Goal: Task Accomplishment & Management: Manage account settings

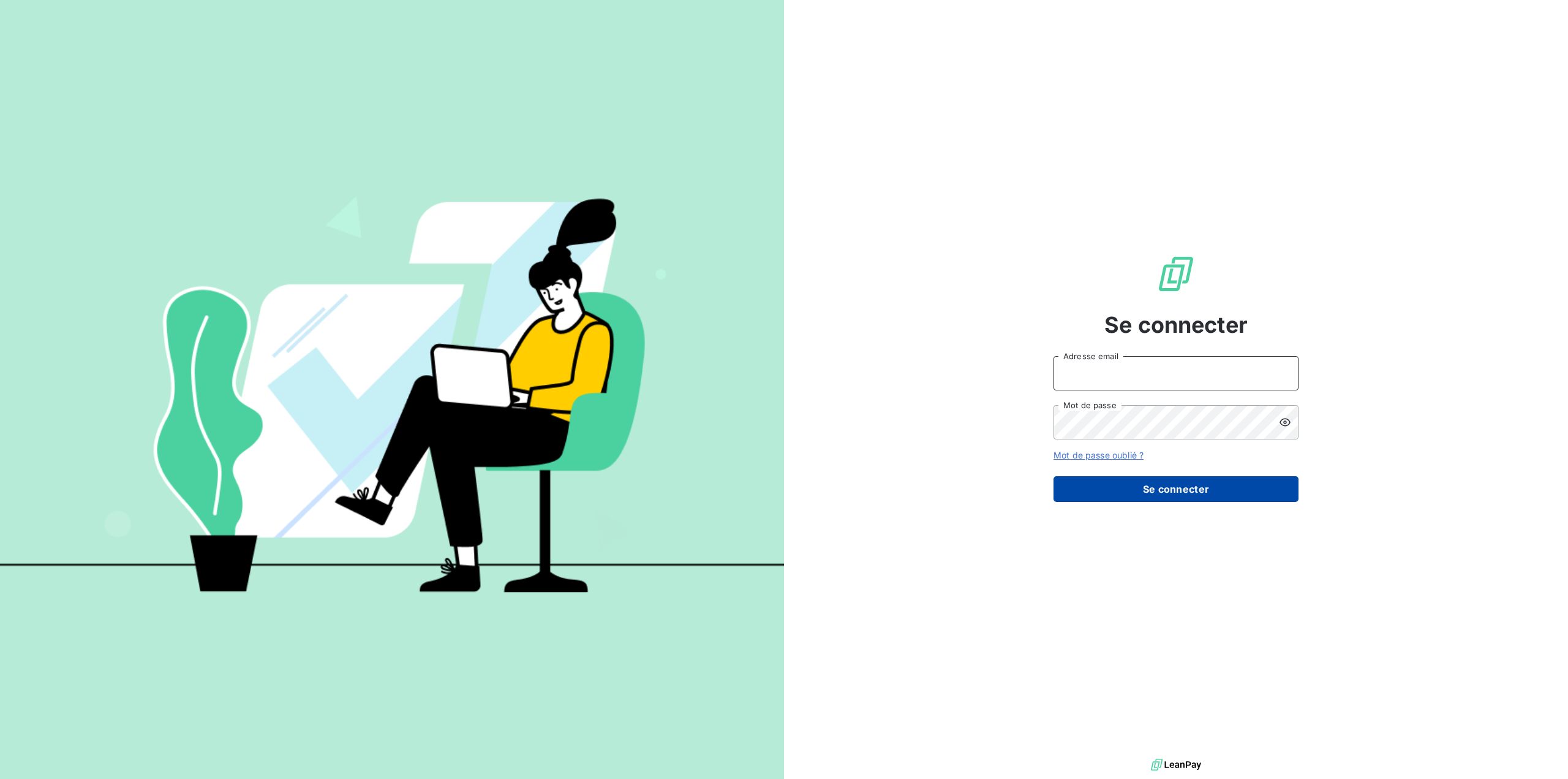
type input "[EMAIL_ADDRESS][DOMAIN_NAME]"
click at [1183, 493] on button "Se connecter" at bounding box center [1176, 489] width 245 height 26
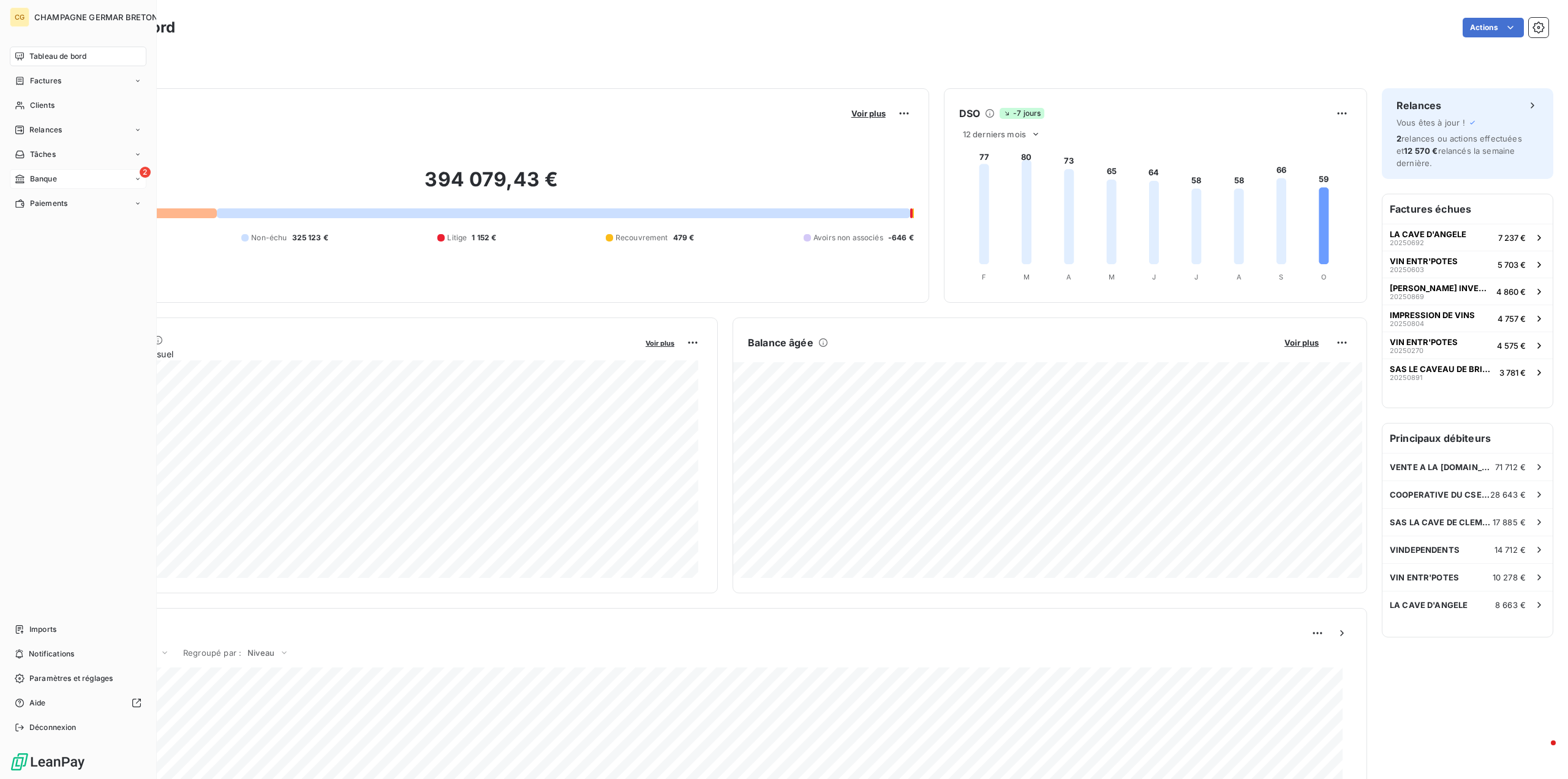
click at [25, 178] on div "Banque" at bounding box center [36, 179] width 43 height 11
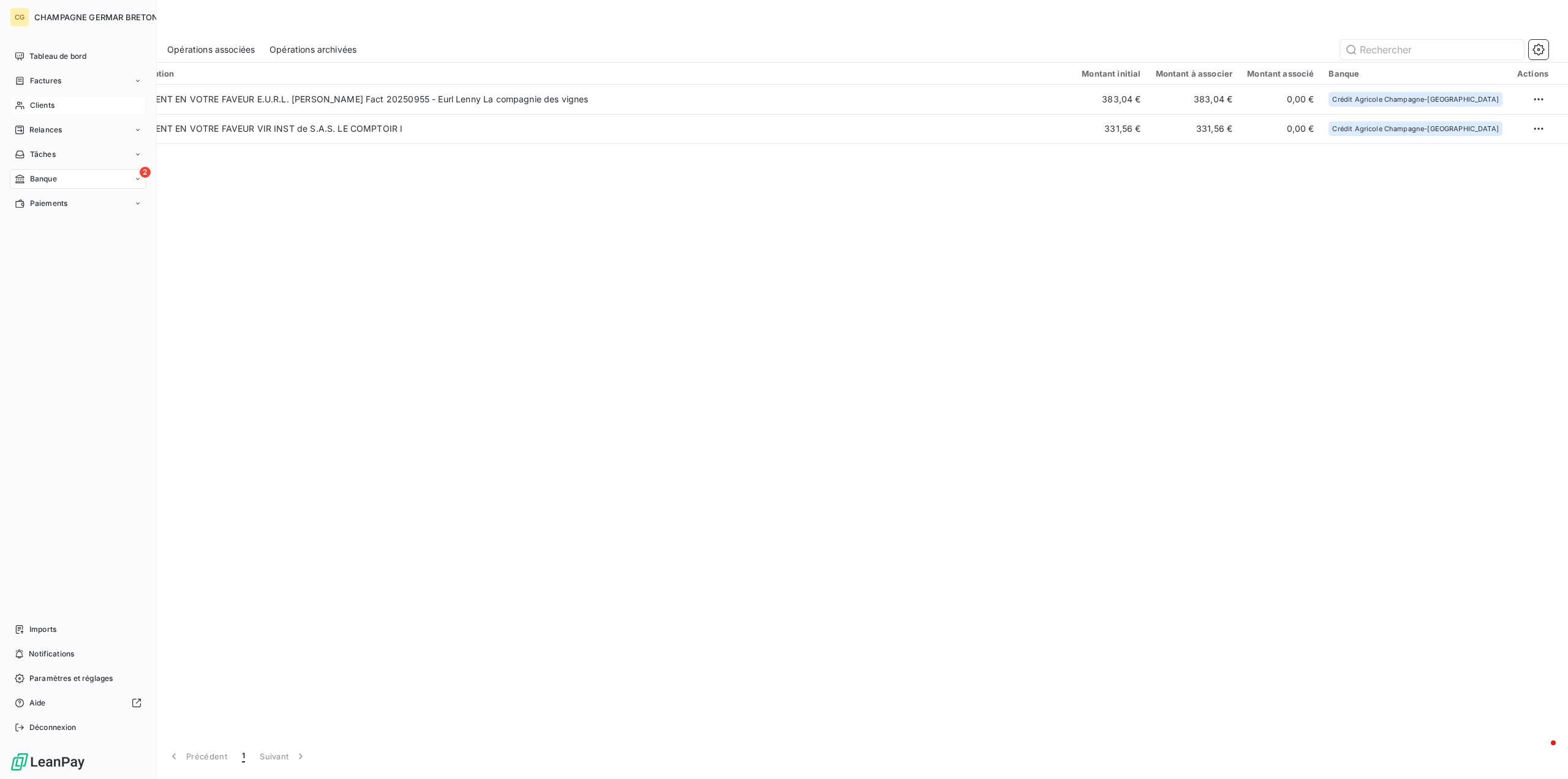
click at [41, 103] on span "Clients" at bounding box center [42, 105] width 25 height 11
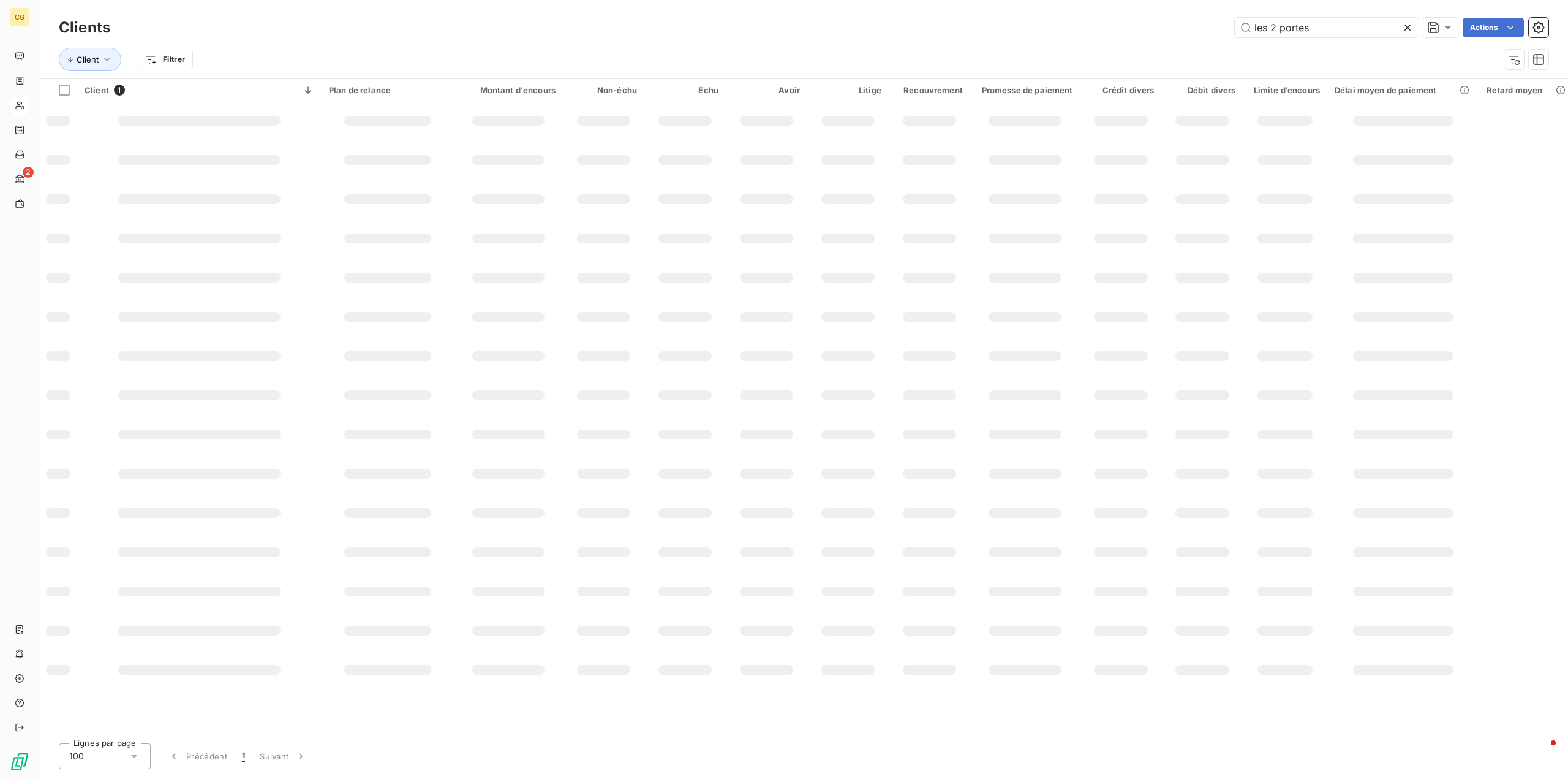
type input "les 2 portes"
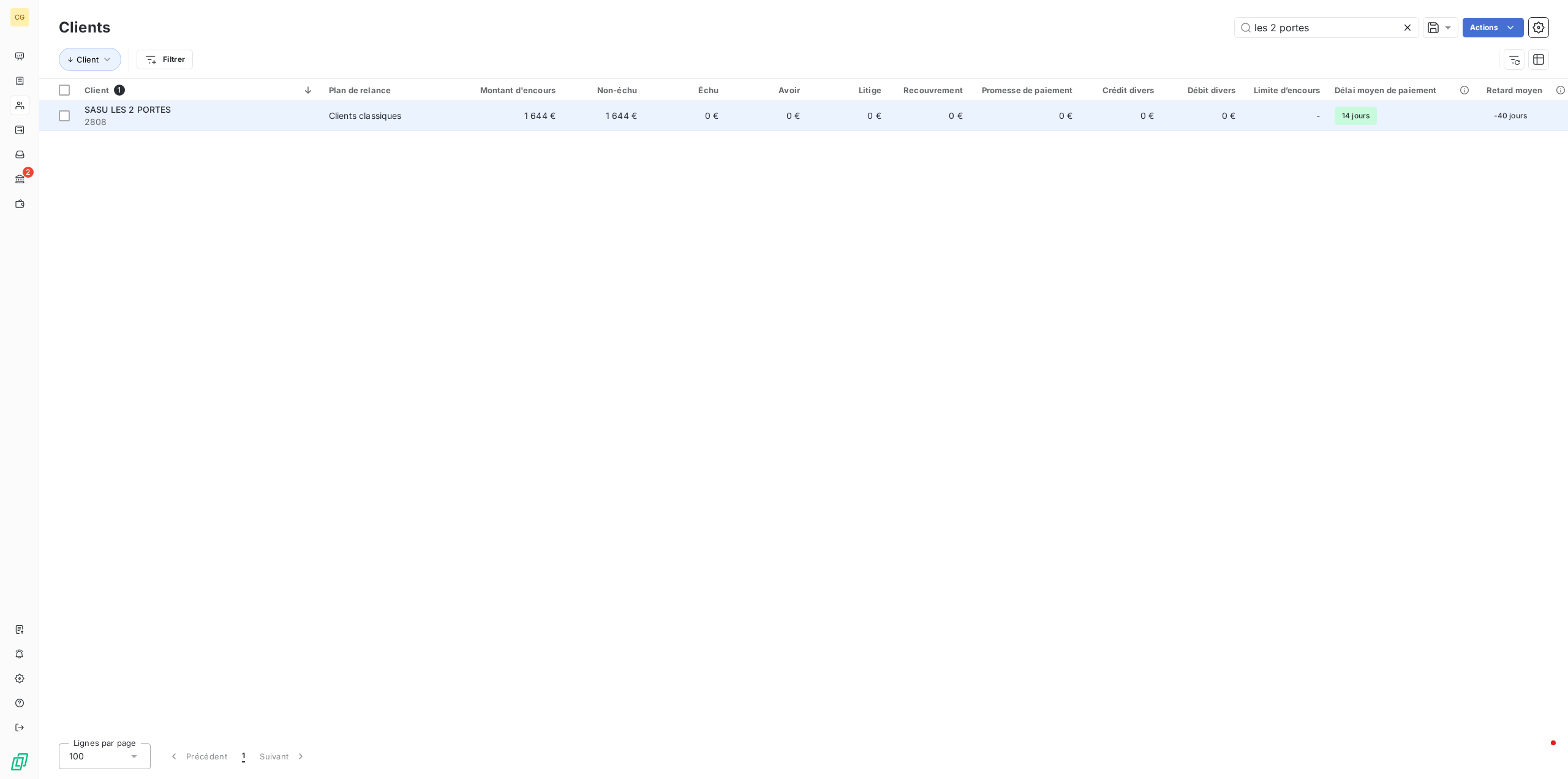
click at [397, 116] on div "Clients classiques" at bounding box center [364, 115] width 72 height 12
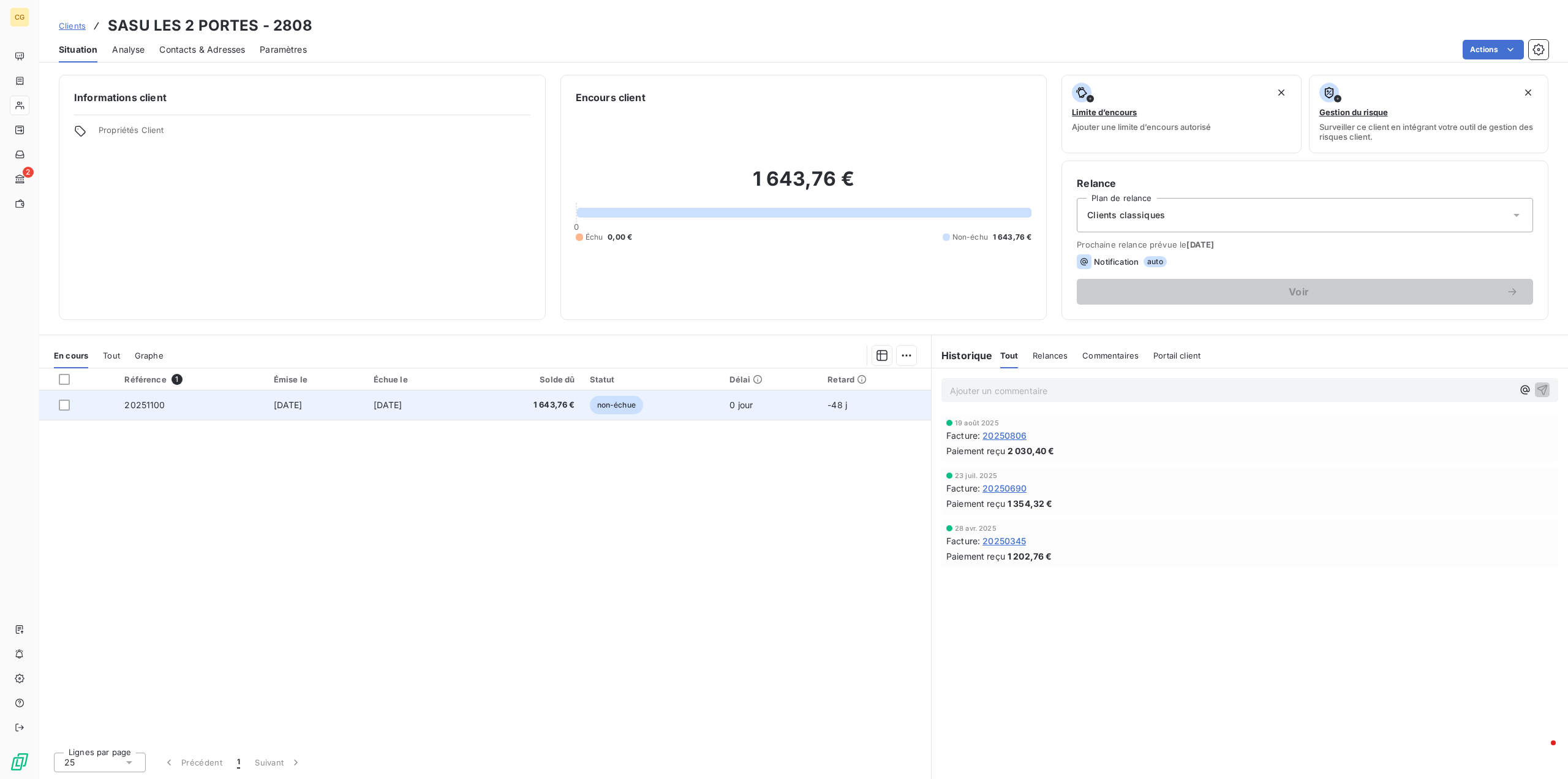
click at [280, 404] on span "[DATE]" at bounding box center [288, 404] width 29 height 10
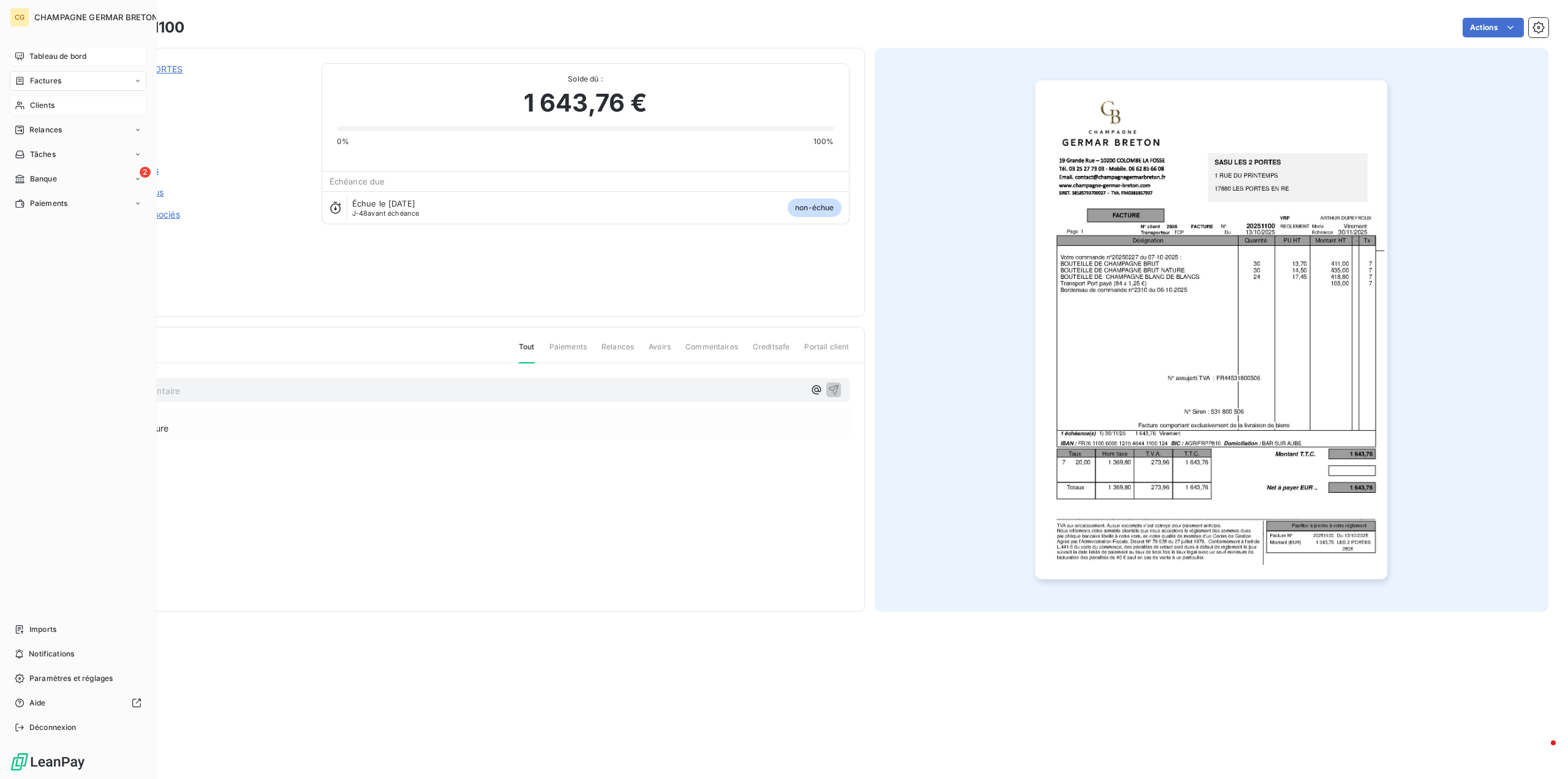
click at [60, 53] on span "Tableau de bord" at bounding box center [58, 56] width 57 height 11
